Goal: Find specific page/section: Find specific page/section

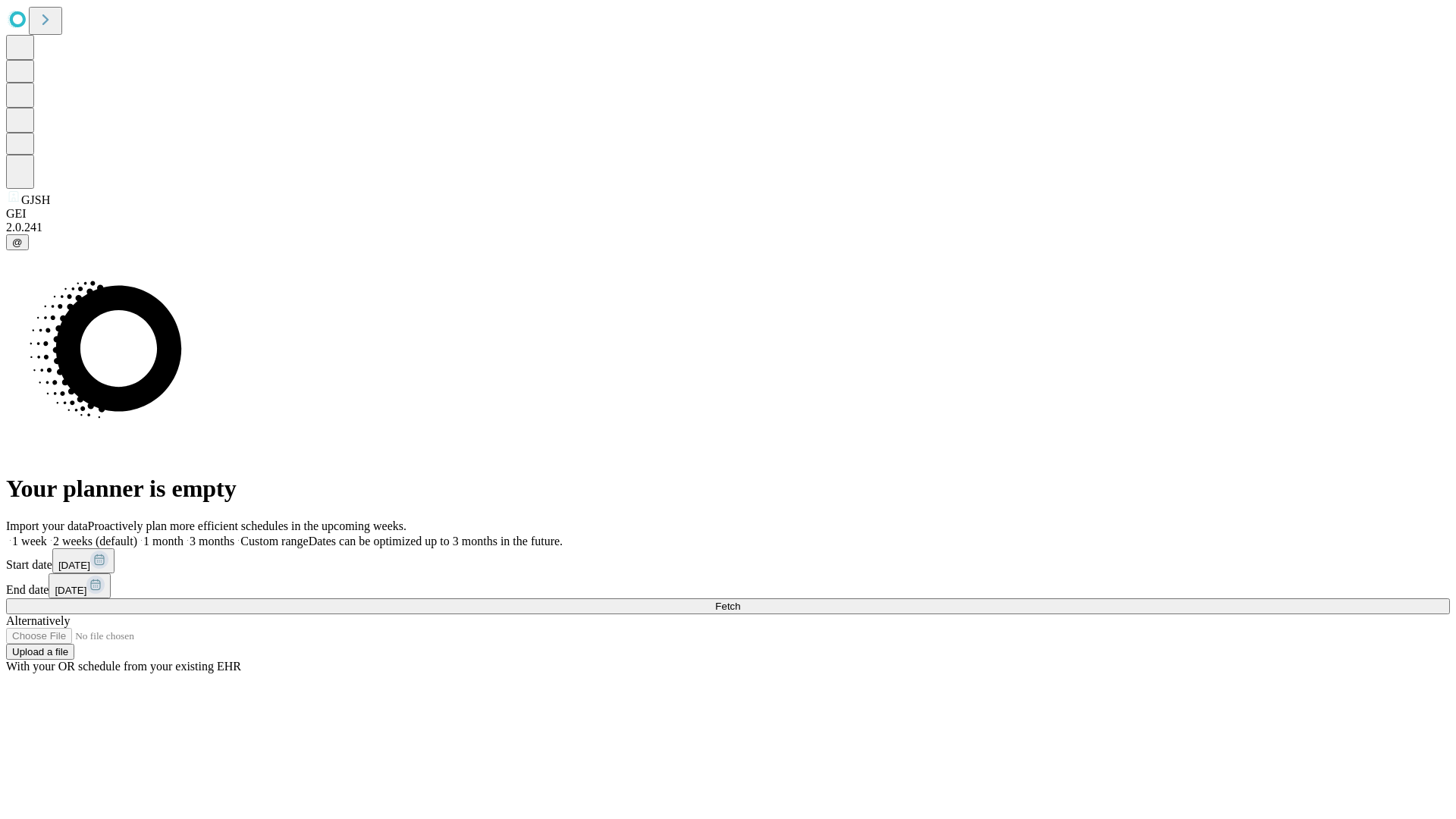
click at [740, 601] on span "Fetch" at bounding box center [727, 606] width 25 height 11
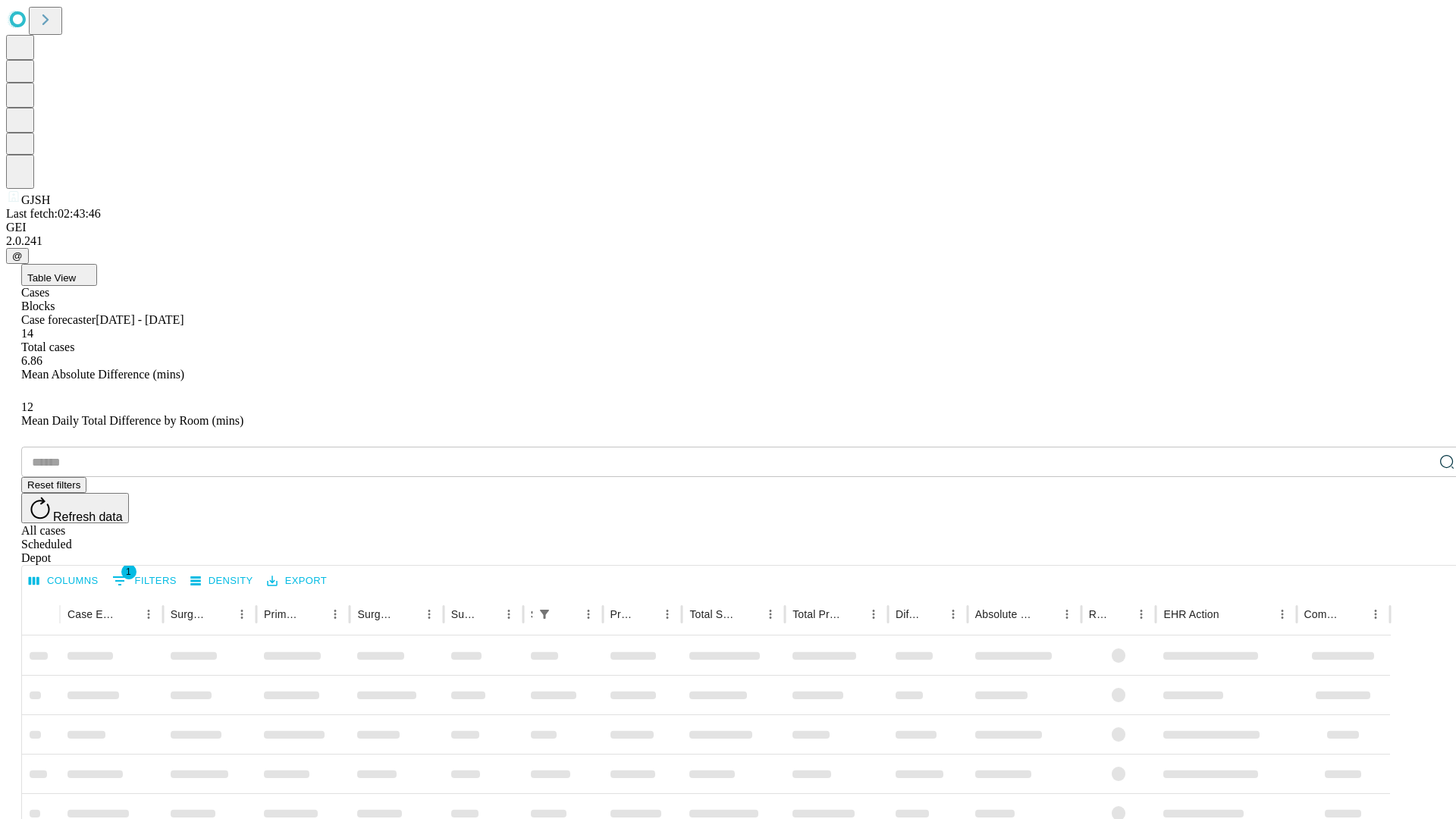
click at [76, 272] on span "Table View" at bounding box center [52, 278] width 49 height 11
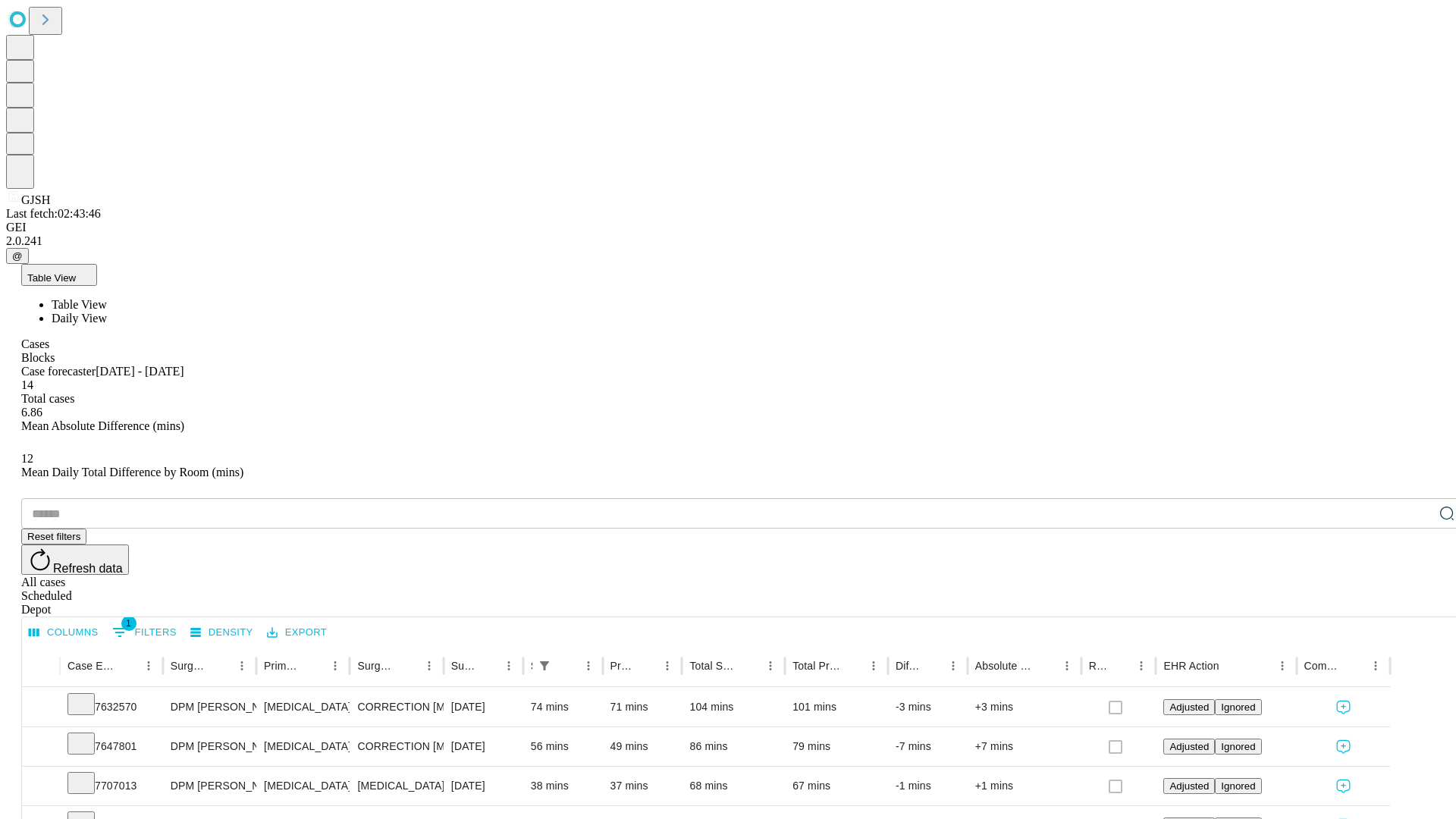
click at [107, 311] on span "Daily View" at bounding box center [79, 318] width 55 height 13
